Goal: Task Accomplishment & Management: Manage account settings

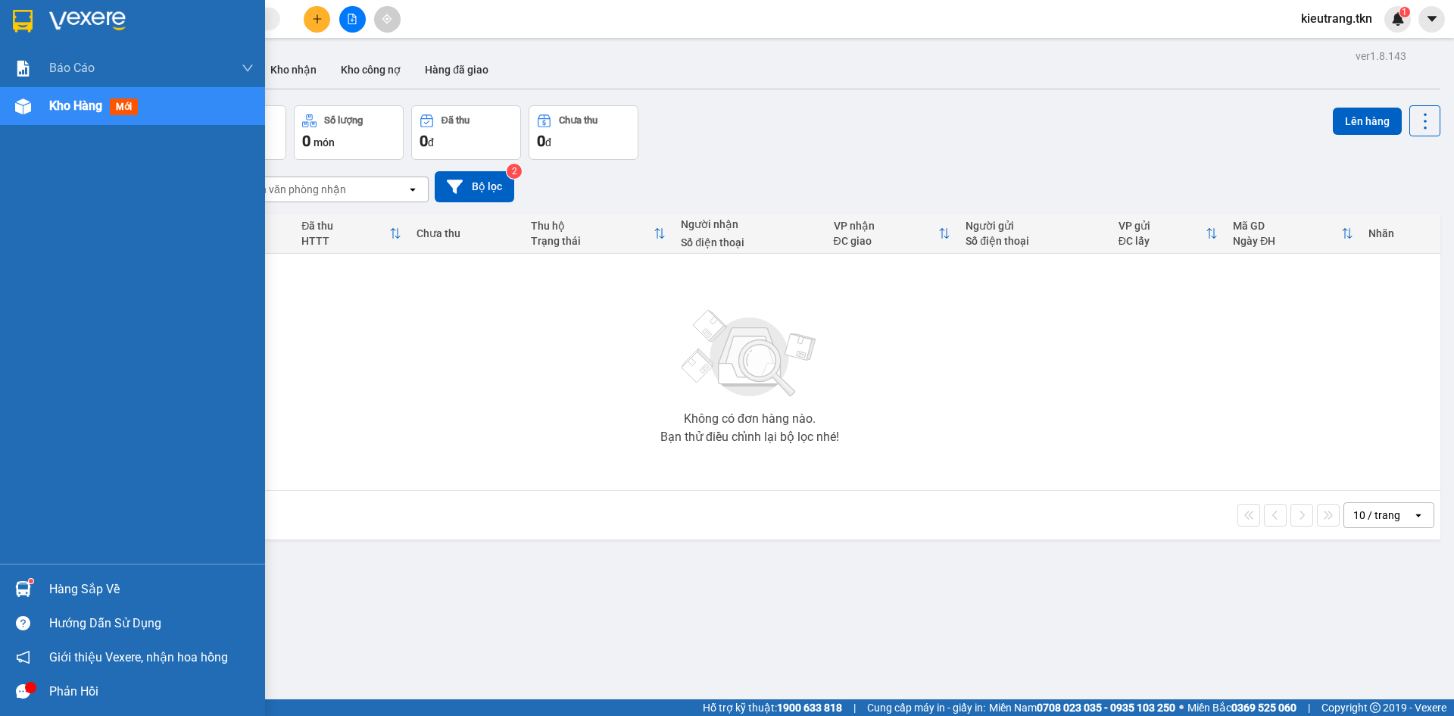
click at [65, 592] on div "Hàng sắp về" at bounding box center [151, 589] width 204 height 23
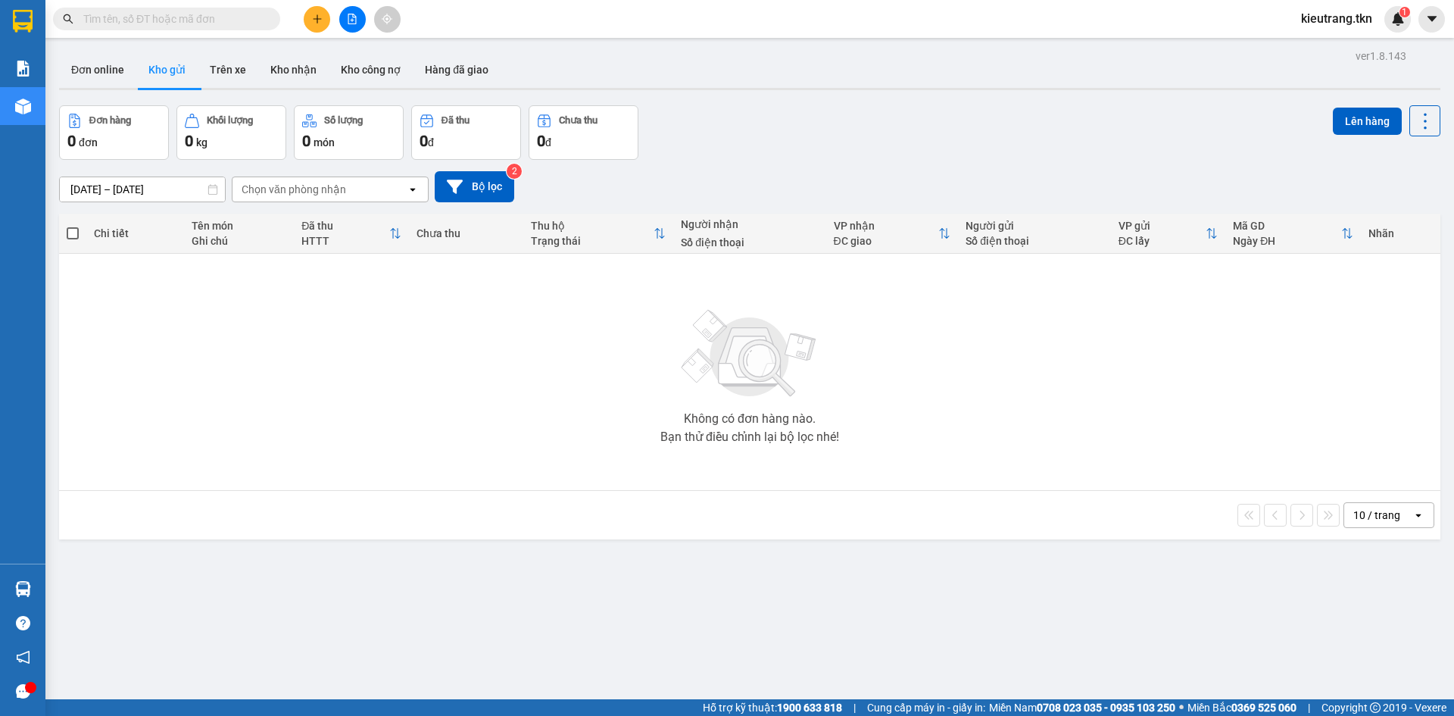
click at [529, 360] on section "Kết quả tìm kiếm ( 0 ) Bộ lọc No Data kieutrang.tkn 1 Báo cáo Mẫu 1: Báo cáo dò…" at bounding box center [727, 358] width 1454 height 716
click at [304, 72] on button "Kho nhận" at bounding box center [293, 70] width 70 height 36
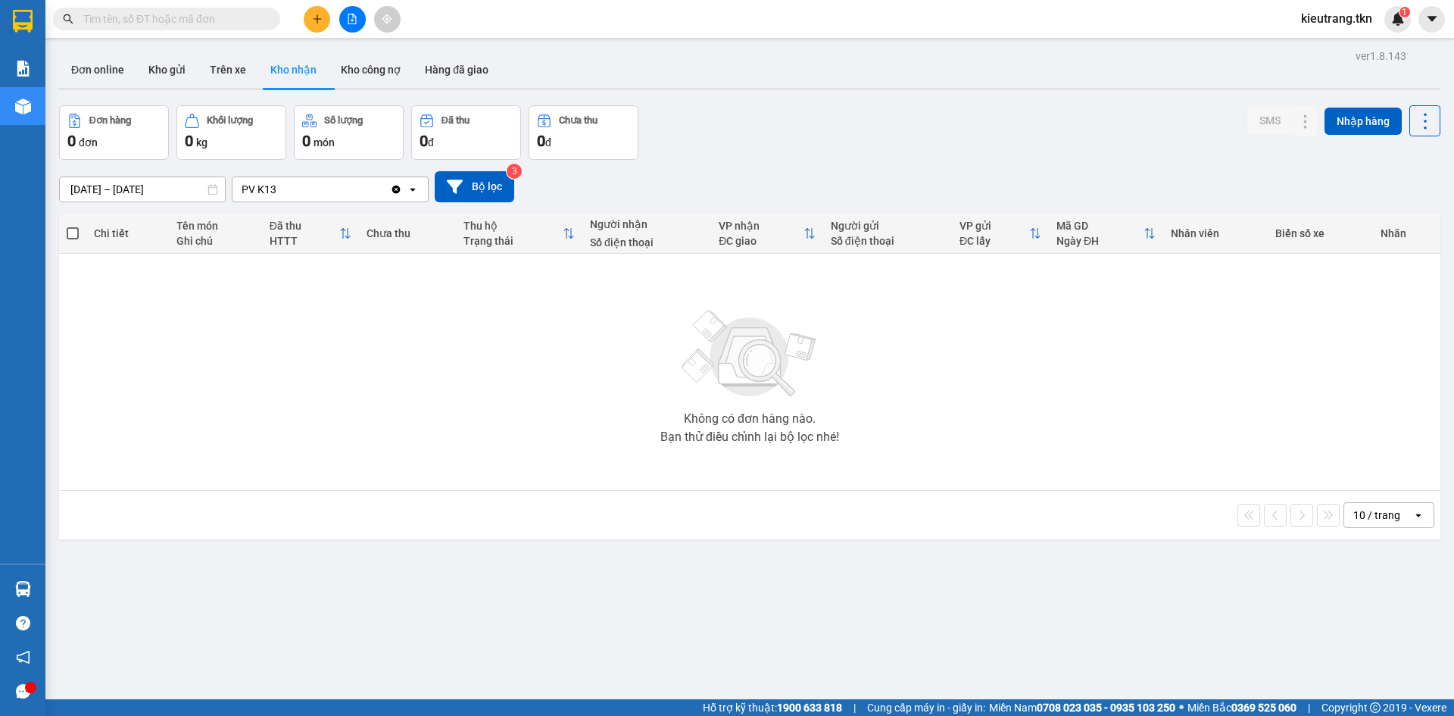
drag, startPoint x: 444, startPoint y: 616, endPoint x: 437, endPoint y: 596, distance: 20.8
click at [444, 613] on div "ver 1.8.143 Đơn online Kho gửi Trên xe Kho nhận Kho công nợ Hàng đã giao Đơn hà…" at bounding box center [750, 403] width 1394 height 716
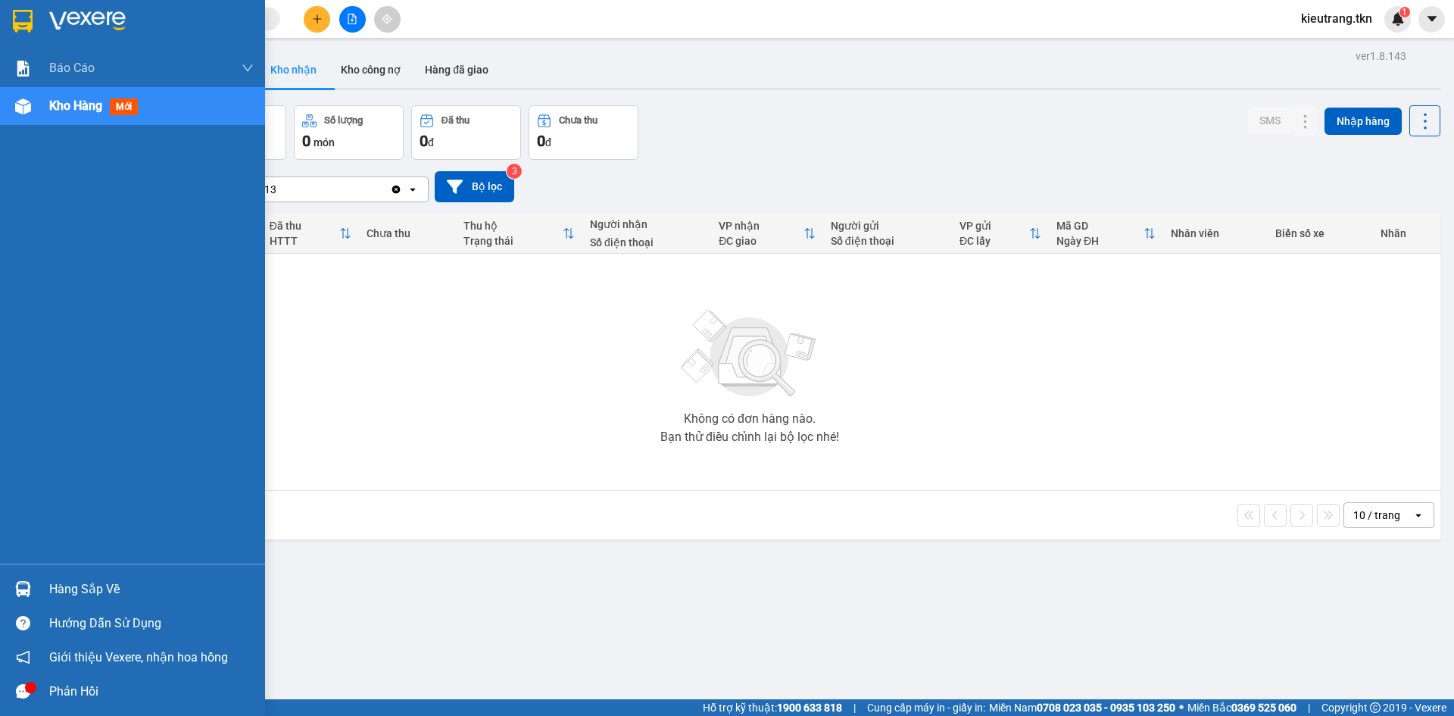
click at [23, 697] on icon "message" at bounding box center [23, 691] width 14 height 14
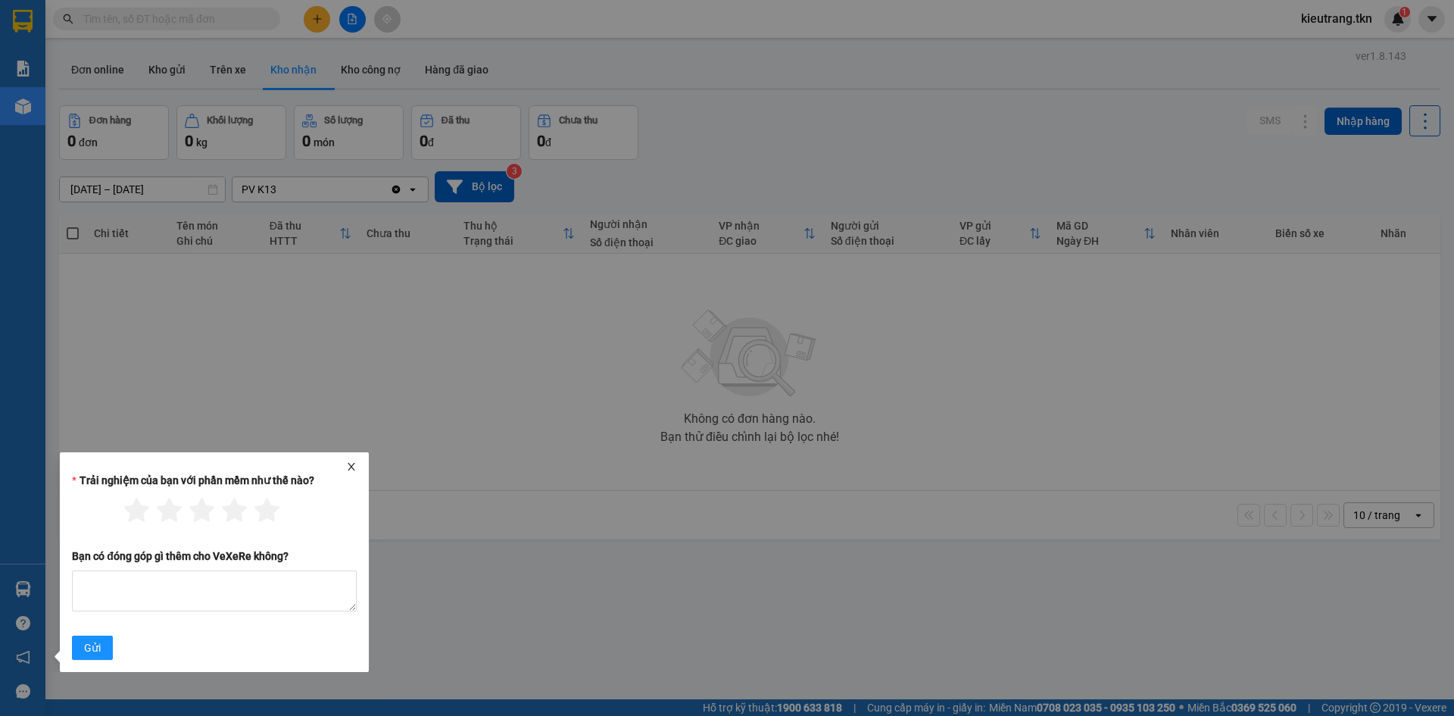
drag, startPoint x: 324, startPoint y: 429, endPoint x: 329, endPoint y: 385, distance: 44.2
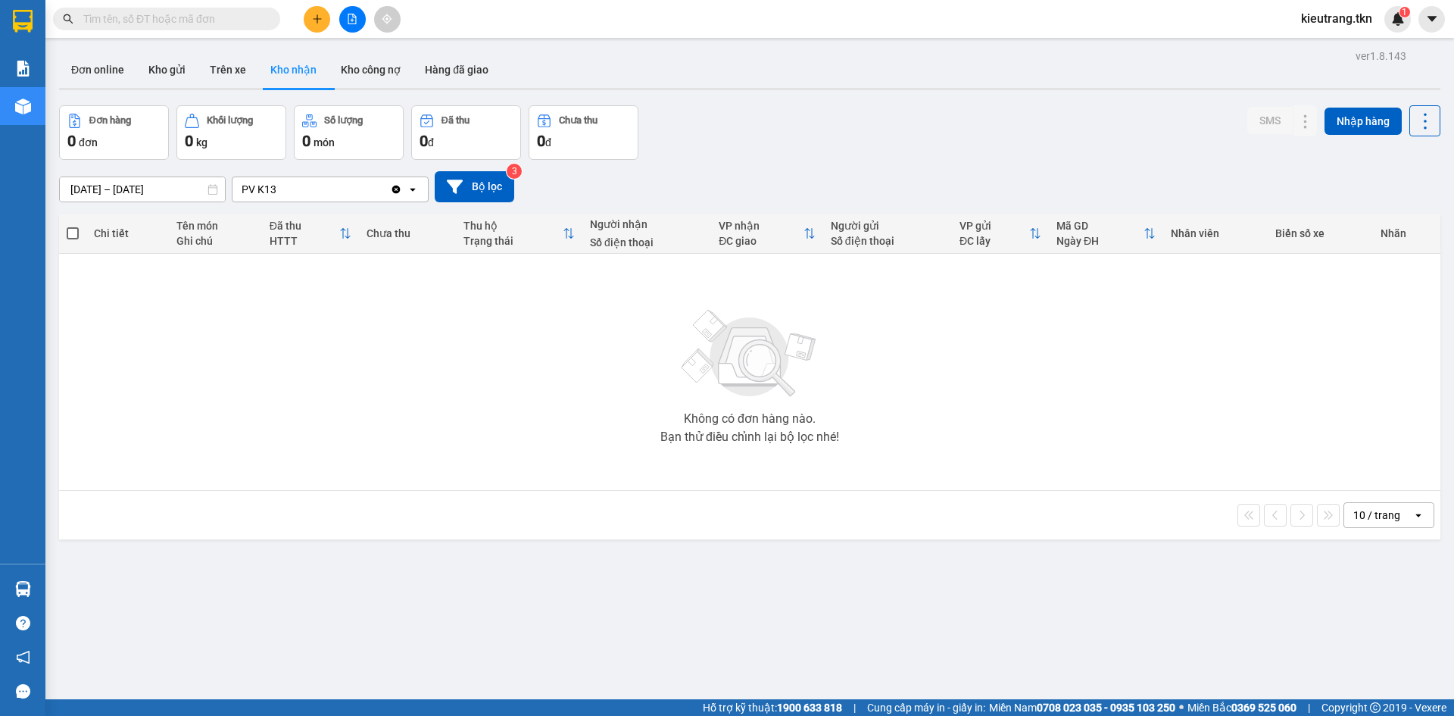
click at [1365, 14] on span "kieutrang.tkn" at bounding box center [1336, 18] width 95 height 19
click at [1338, 49] on span "Đăng xuất" at bounding box center [1343, 47] width 64 height 17
